Goal: Contribute content: Add original content to the website for others to see

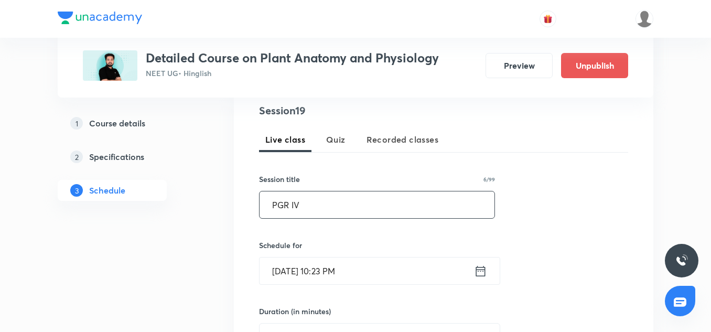
scroll to position [210, 0]
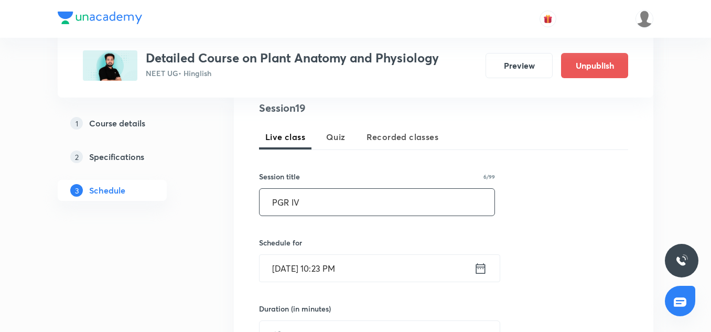
type input "PGR IV"
click at [282, 275] on input "Oct 2, 2025, 10:23 PM" at bounding box center [367, 268] width 215 height 27
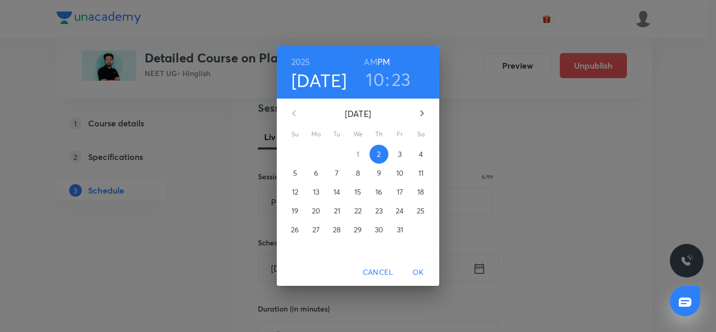
click at [401, 157] on p "3" at bounding box center [400, 154] width 4 height 10
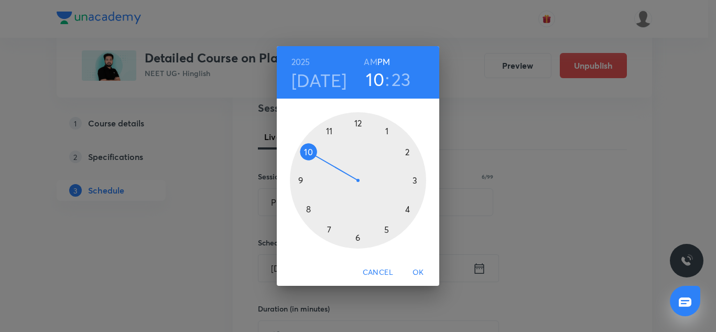
click at [387, 231] on div at bounding box center [358, 180] width 136 height 136
click at [359, 239] on div at bounding box center [358, 180] width 136 height 136
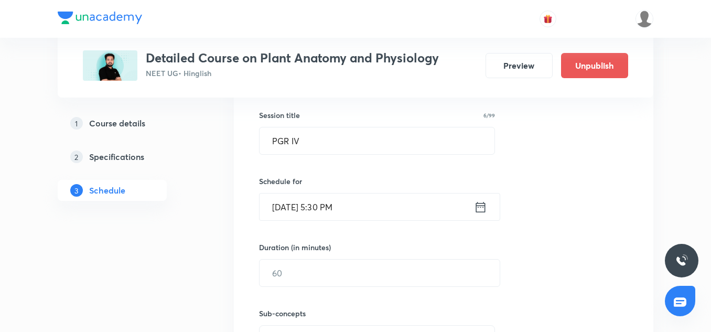
scroll to position [274, 0]
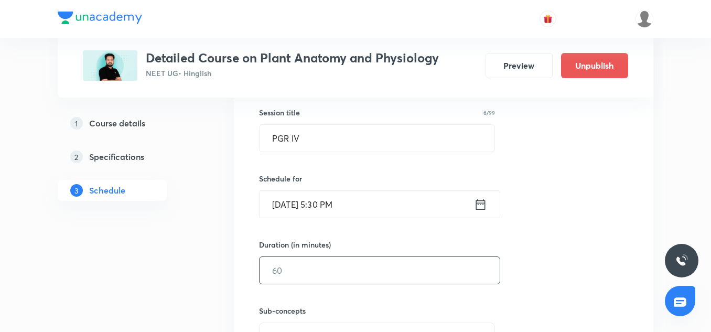
click at [279, 276] on input "text" at bounding box center [380, 270] width 240 height 27
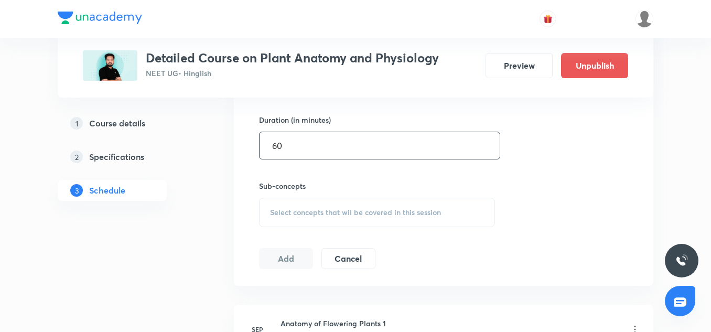
scroll to position [400, 0]
type input "60"
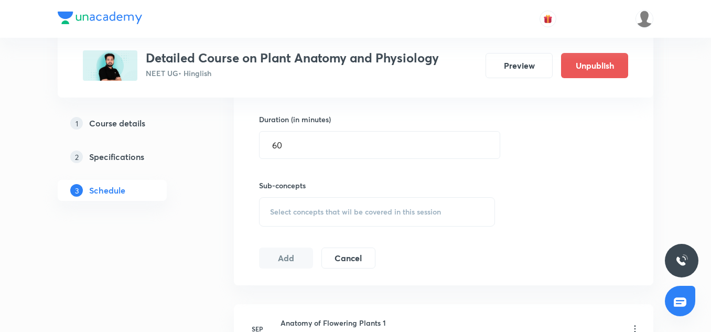
click at [285, 215] on span "Select concepts that wil be covered in this session" at bounding box center [355, 212] width 171 height 8
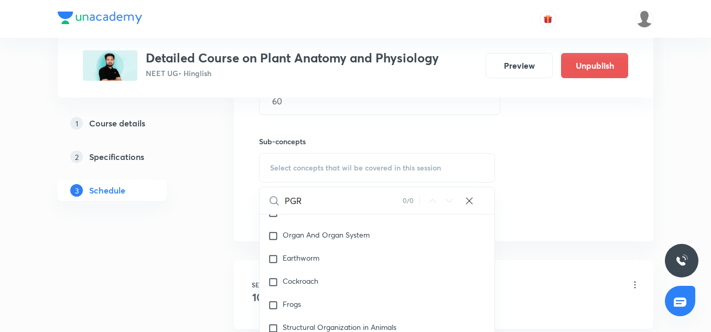
scroll to position [460, 0]
type input "PGR"
click at [314, 254] on span "Earthworm" at bounding box center [301, 257] width 37 height 10
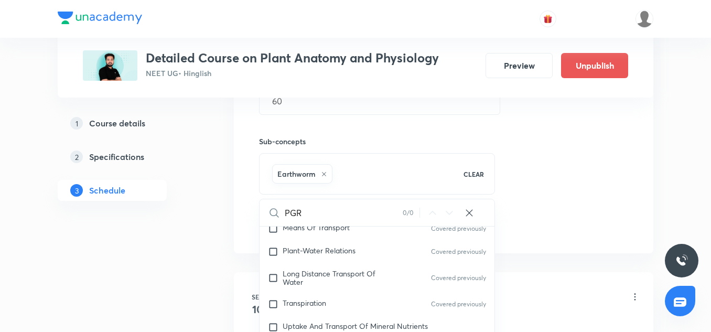
scroll to position [758, 0]
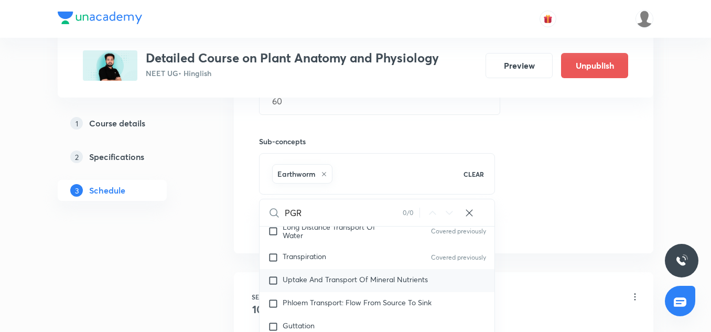
click at [323, 284] on span "Uptake And Transport Of Mineral Nutrients" at bounding box center [355, 279] width 145 height 10
checkbox input "true"
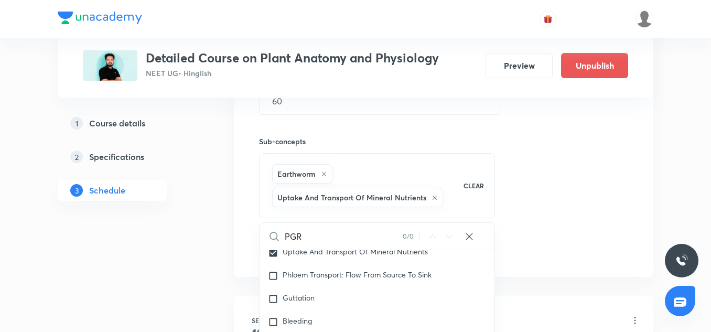
scroll to position [810, 0]
click at [331, 279] on span "Phloem Transport: Flow From Source To Sink" at bounding box center [357, 274] width 149 height 10
checkbox input "true"
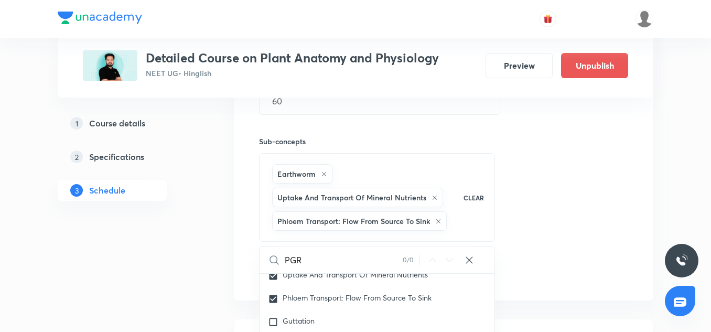
click at [582, 223] on div "Session 19 Live class Quiz Recorded classes Session title 6/99 PGR IV ​ Schedul…" at bounding box center [443, 75] width 369 height 417
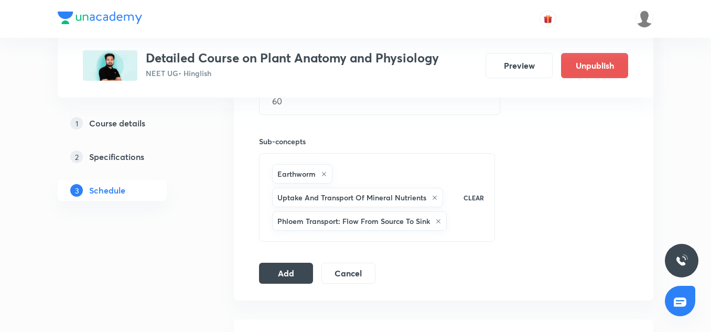
click at [322, 174] on icon at bounding box center [324, 174] width 6 height 6
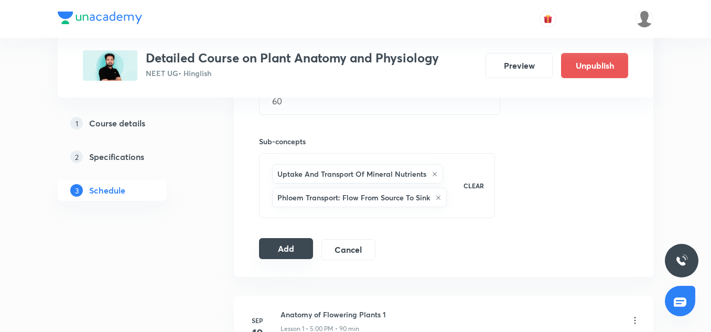
click at [299, 245] on button "Add" at bounding box center [286, 248] width 54 height 21
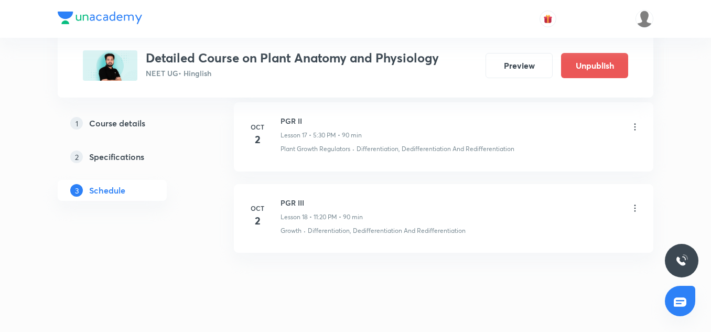
scroll to position [1970, 0]
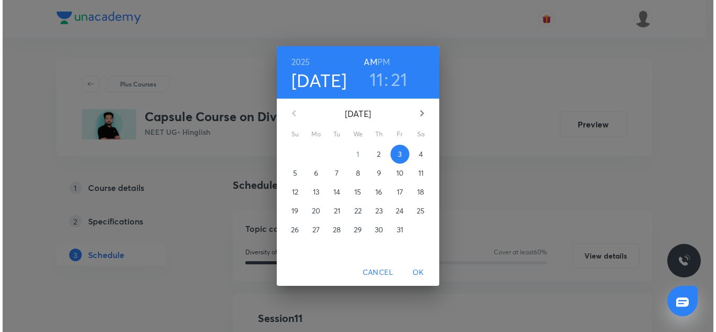
scroll to position [259, 0]
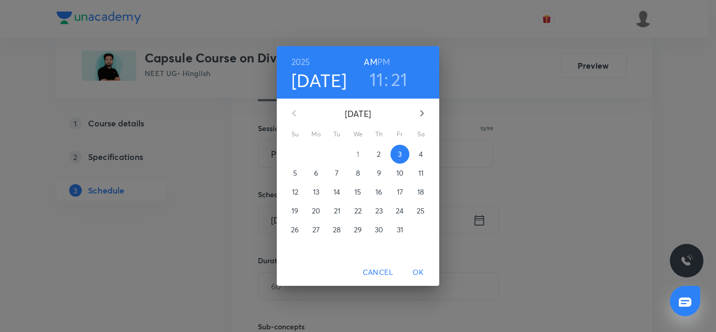
click at [392, 77] on h3 "21" at bounding box center [399, 79] width 17 height 22
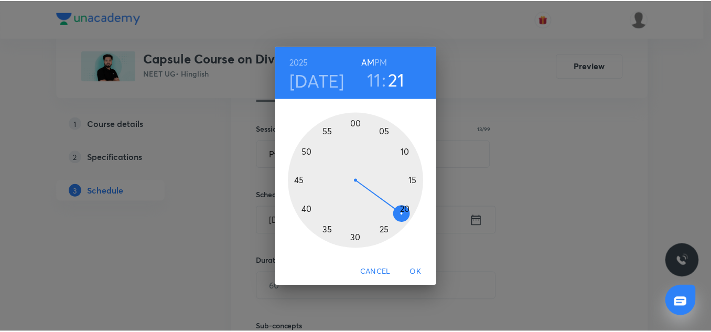
scroll to position [0, 0]
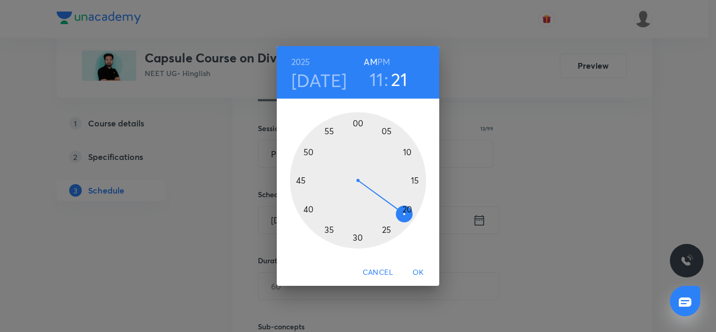
click at [409, 207] on div at bounding box center [358, 180] width 136 height 136
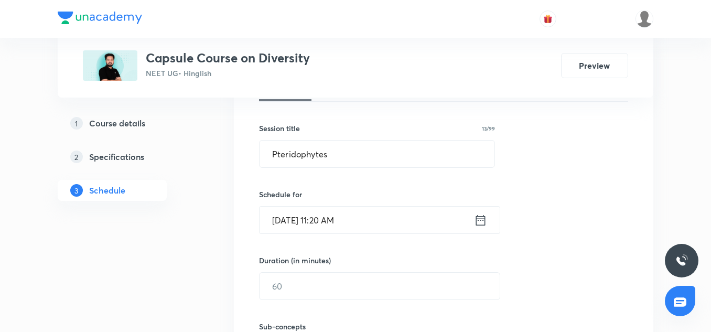
click at [363, 224] on input "Oct 3, 2025, 11:20 AM" at bounding box center [367, 220] width 215 height 27
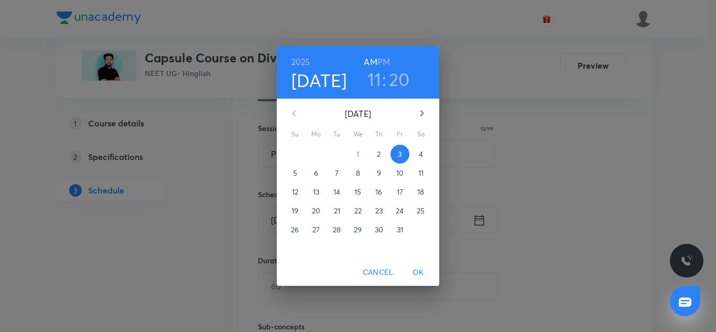
click at [387, 58] on h6 "PM" at bounding box center [384, 62] width 13 height 15
click at [424, 274] on span "OK" at bounding box center [418, 272] width 25 height 13
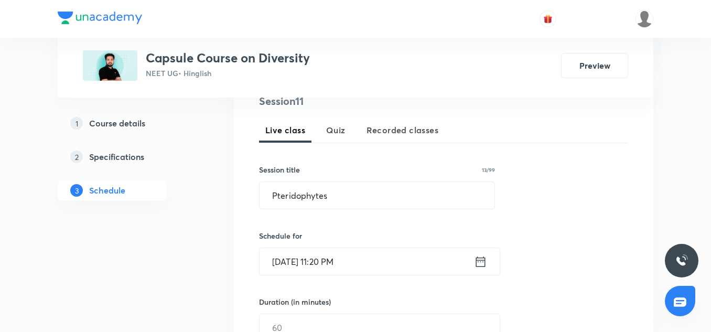
scroll to position [308, 0]
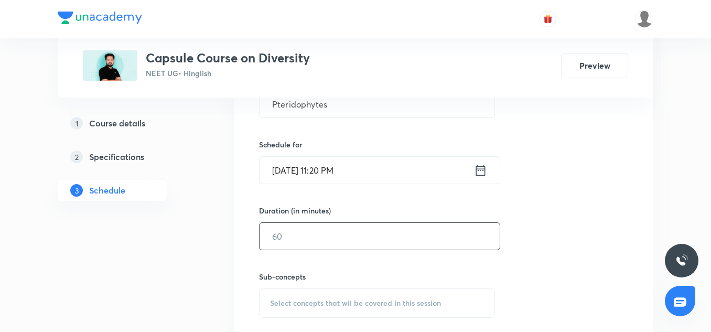
click at [293, 234] on input "text" at bounding box center [380, 236] width 240 height 27
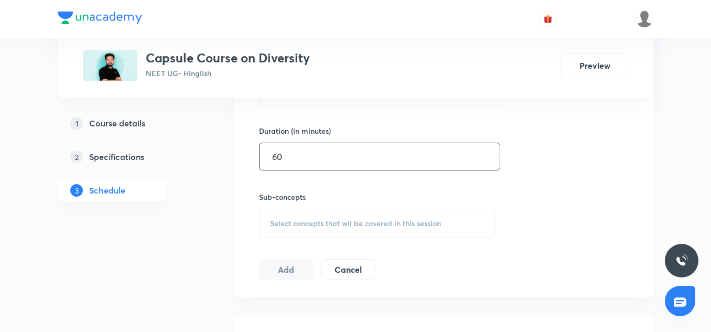
scroll to position [398, 0]
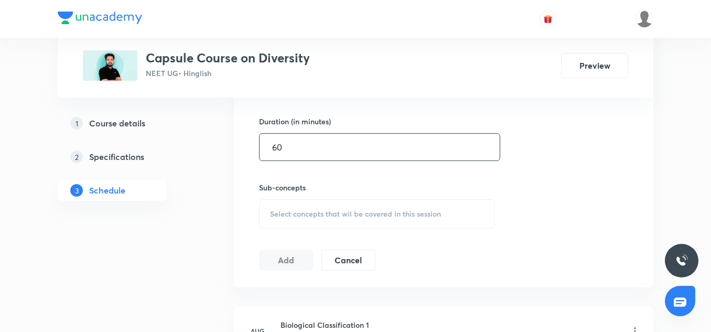
type input "60"
click at [293, 200] on div "Select concepts that wil be covered in this session" at bounding box center [377, 213] width 236 height 29
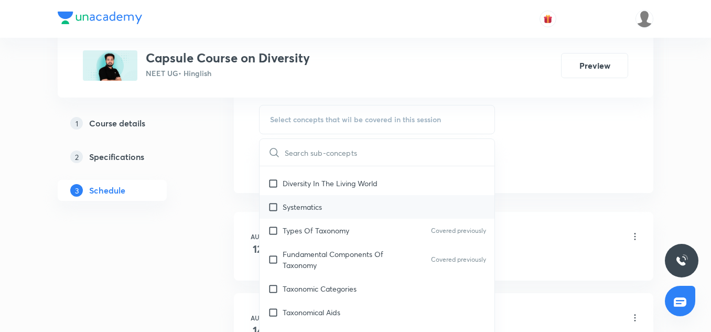
scroll to position [44, 0]
click at [355, 213] on div "Systematics" at bounding box center [377, 205] width 235 height 24
checkbox input "true"
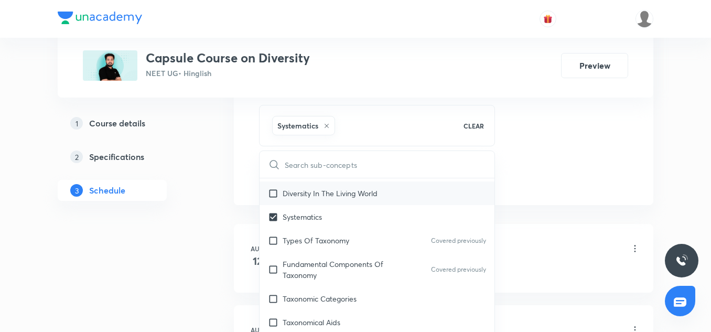
click at [338, 196] on p "Diversity In The Living World" at bounding box center [330, 193] width 95 height 11
checkbox input "true"
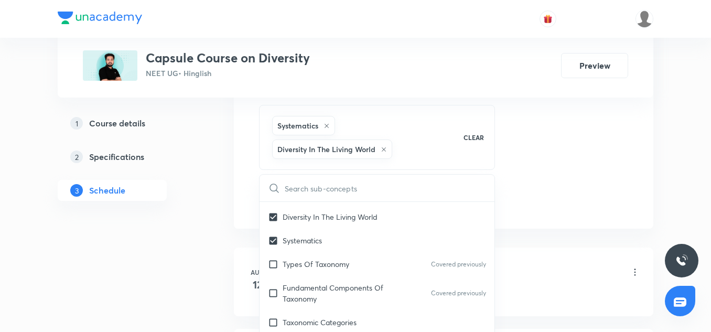
click at [574, 177] on div "Session 11 Live class Quiz Recorded classes Session title 13/99 Pteridophytes ​…" at bounding box center [443, 15] width 369 height 393
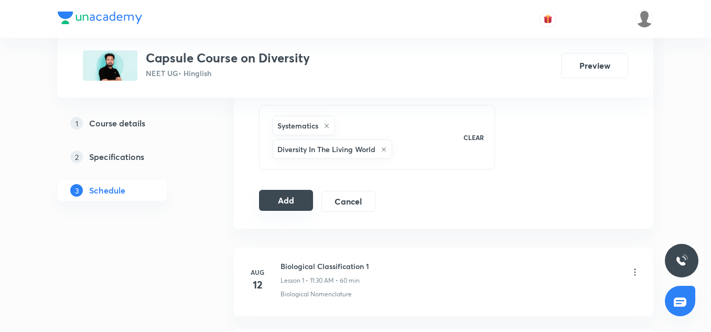
click at [292, 198] on button "Add" at bounding box center [286, 200] width 54 height 21
